Goal: Check status: Check status

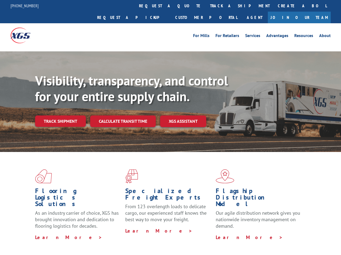
click at [170, 127] on div "Visibility, transparency, and control for your entire supply chain. Track shipm…" at bounding box center [188, 110] width 306 height 75
click at [206, 6] on link "track a shipment" at bounding box center [240, 6] width 68 height 12
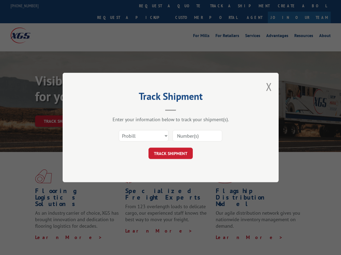
click at [188, 6] on div "Track Shipment Enter your information below to track your shipment(s). Select c…" at bounding box center [170, 127] width 341 height 255
click at [222, 6] on div "Track Shipment Enter your information below to track your shipment(s). Select c…" at bounding box center [170, 127] width 341 height 255
click at [60, 109] on div "Track Shipment Enter your information below to track your shipment(s). Select c…" at bounding box center [170, 127] width 341 height 255
click at [123, 109] on header "Track Shipment" at bounding box center [171, 101] width 162 height 18
click at [183, 109] on header "Track Shipment" at bounding box center [171, 101] width 162 height 18
